Goal: Task Accomplishment & Management: Complete application form

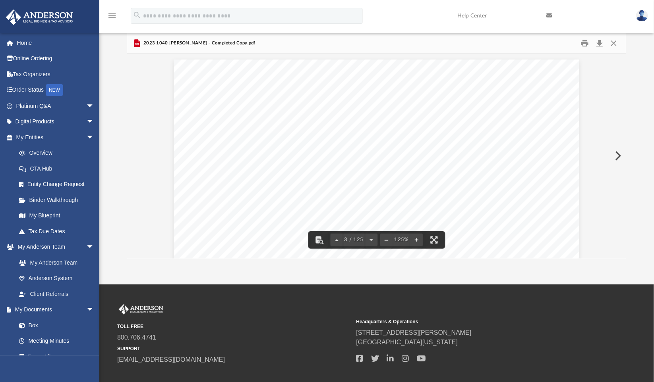
scroll to position [1147, 0]
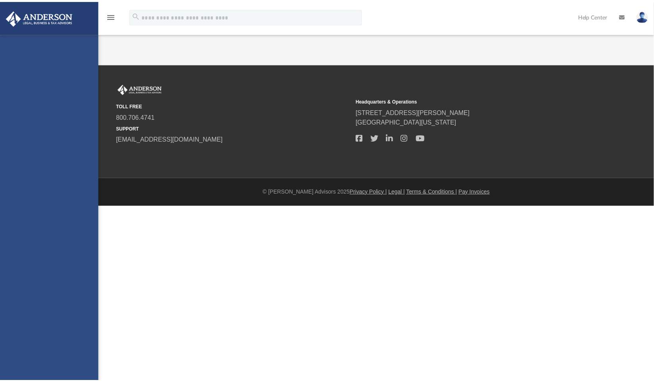
scroll to position [18, 0]
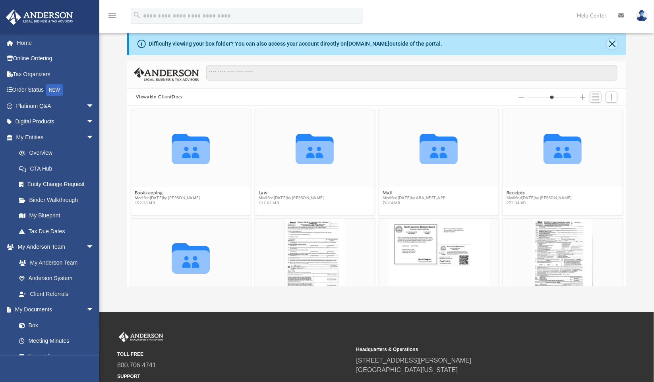
click at [616, 42] on button "Close" at bounding box center [611, 44] width 11 height 11
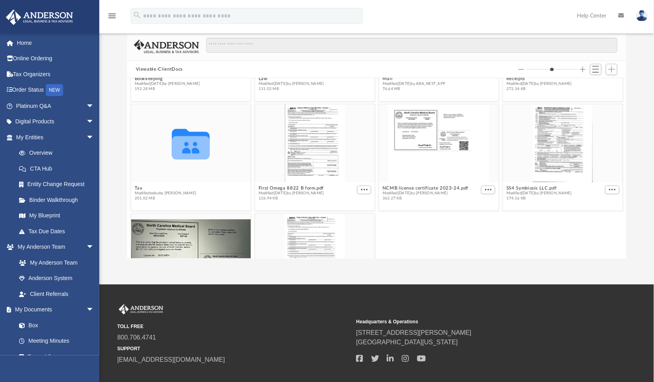
scroll to position [132, 0]
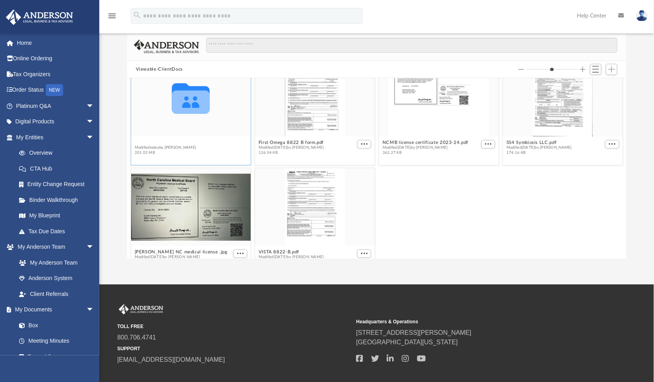
click at [135, 142] on div "Collaborated Folder Bookkeeping Modified [DATE] by [PERSON_NAME] 192.28 MB Coll…" at bounding box center [376, 168] width 499 height 180
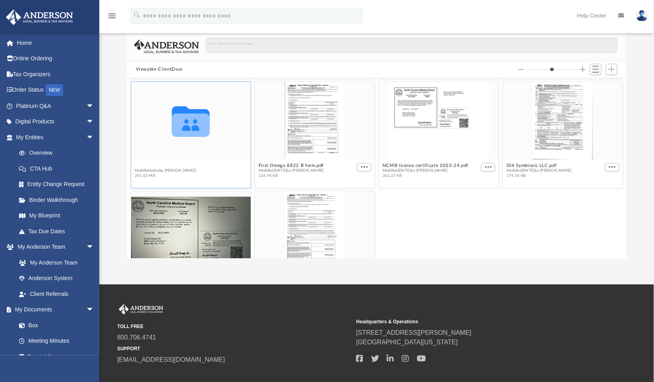
click at [136, 166] on button "Tax" at bounding box center [165, 165] width 62 height 5
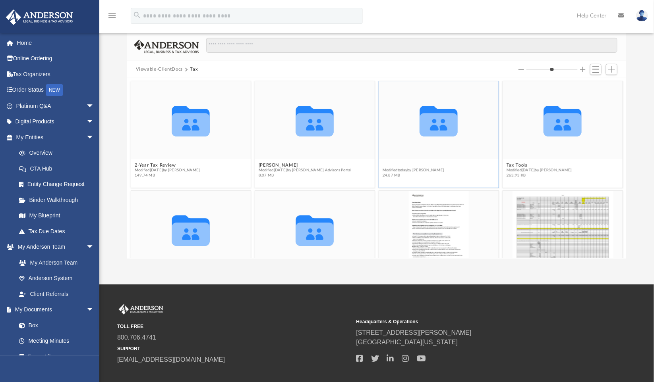
click at [382, 164] on button "Personal" at bounding box center [413, 165] width 62 height 5
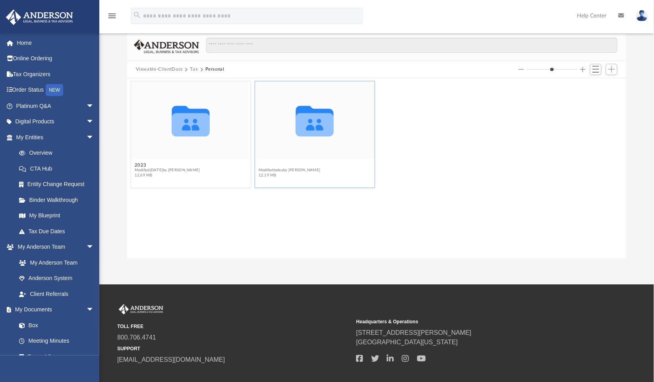
click at [264, 166] on button "2024" at bounding box center [289, 165] width 62 height 5
click at [172, 164] on button "1040 Client upload" at bounding box center [165, 165] width 62 height 5
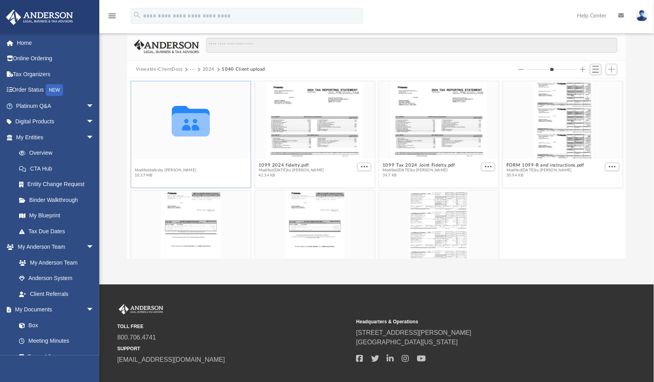
click at [152, 163] on button "Abhishek" at bounding box center [165, 165] width 62 height 5
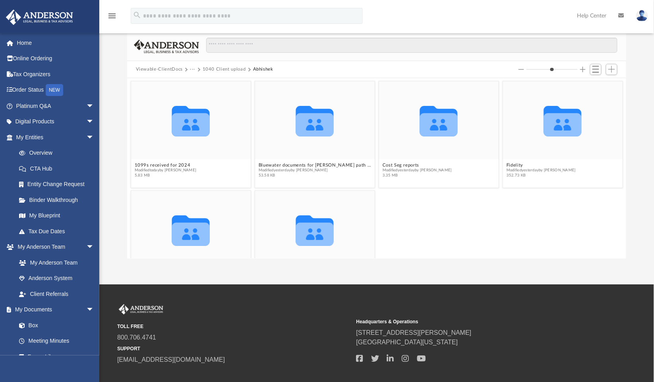
click at [235, 69] on button "1040 Client upload" at bounding box center [224, 69] width 43 height 7
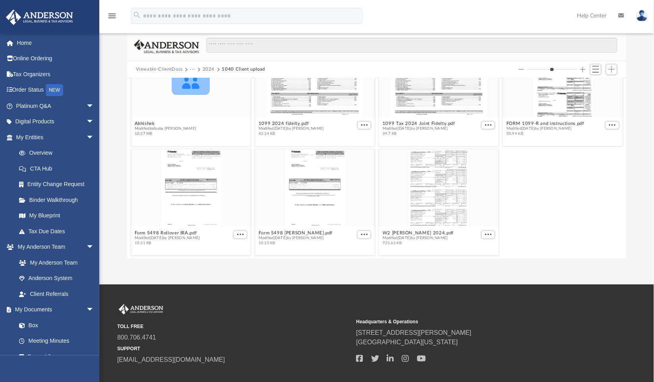
scroll to position [42, 0]
click at [144, 122] on button "Abhishek" at bounding box center [165, 123] width 62 height 5
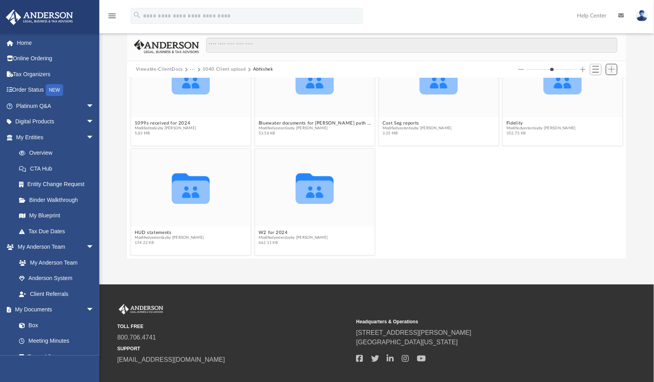
click at [606, 69] on button "Add" at bounding box center [612, 69] width 12 height 11
click at [594, 84] on li "Upload" at bounding box center [600, 85] width 25 height 8
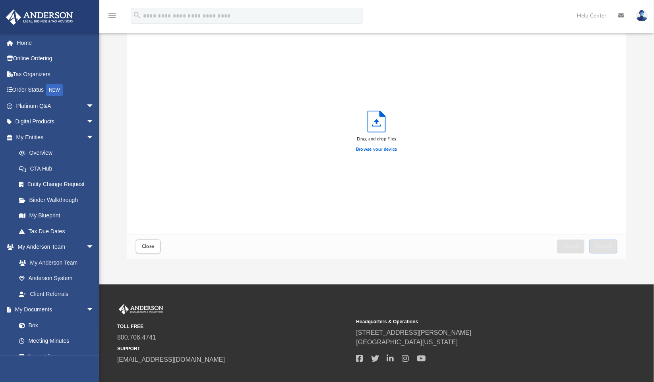
scroll to position [195, 493]
click at [384, 149] on label "Browse your device" at bounding box center [376, 149] width 41 height 7
click at [0, 0] on input "Browse your device" at bounding box center [0, 0] width 0 height 0
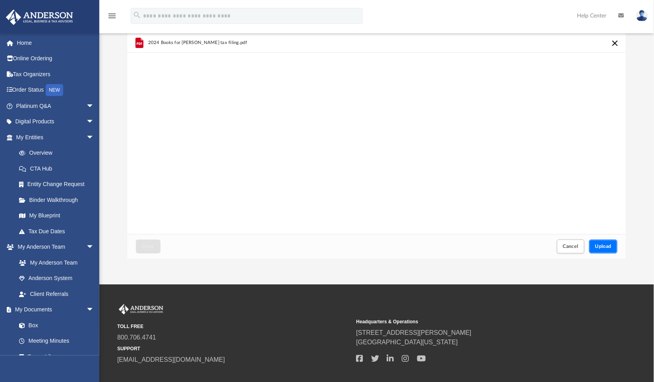
click at [596, 247] on span "Upload" at bounding box center [603, 246] width 17 height 5
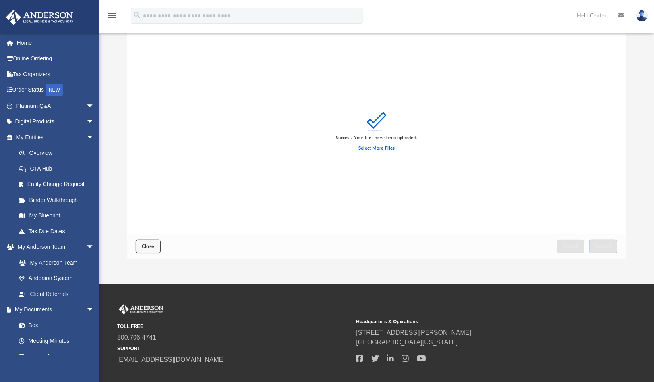
click at [143, 247] on span "Close" at bounding box center [148, 246] width 13 height 5
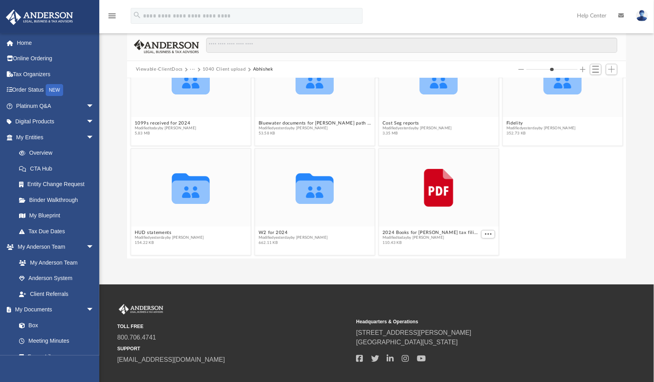
click at [550, 207] on div "Collaborated Folder HUD statements Modified yesterday by Abhishek Mishra 154.22…" at bounding box center [377, 202] width 496 height 111
